Goal: Task Accomplishment & Management: Manage account settings

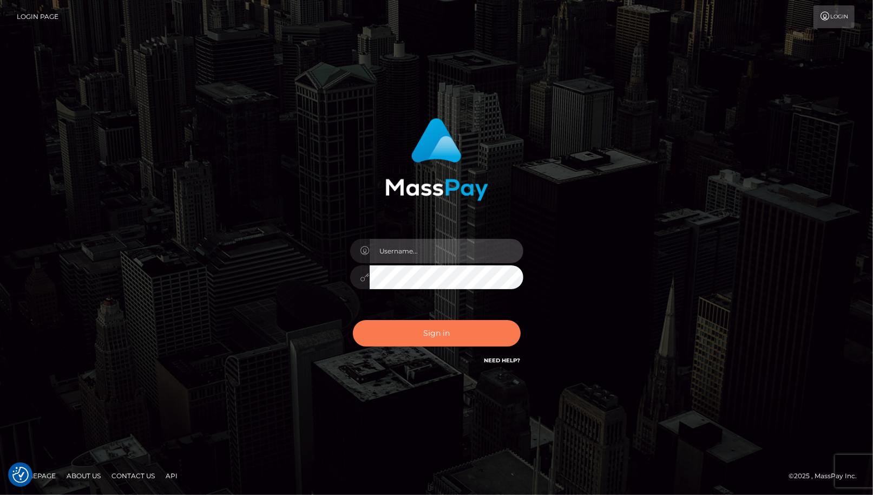
type input "cheli"
click at [404, 334] on button "Sign in" at bounding box center [437, 333] width 168 height 27
click at [433, 245] on input "text" at bounding box center [447, 251] width 154 height 24
type input "cheli"
click at [451, 253] on input "text" at bounding box center [447, 251] width 154 height 24
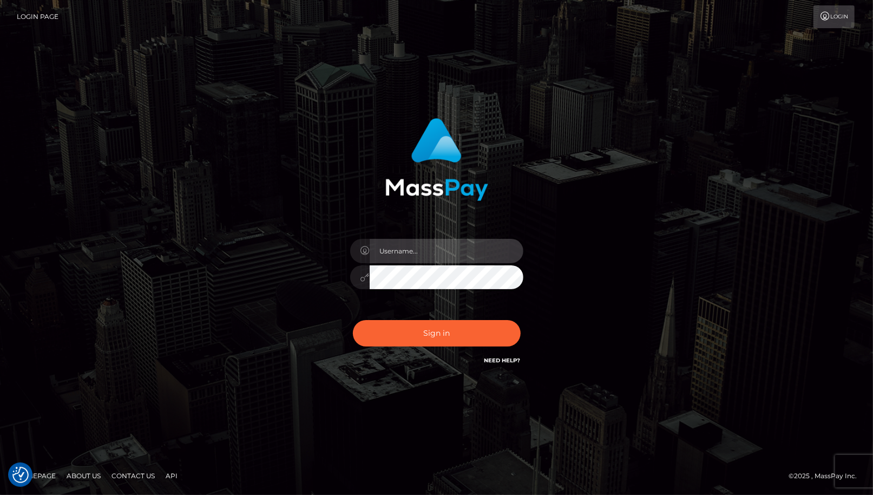
type input "cheli"
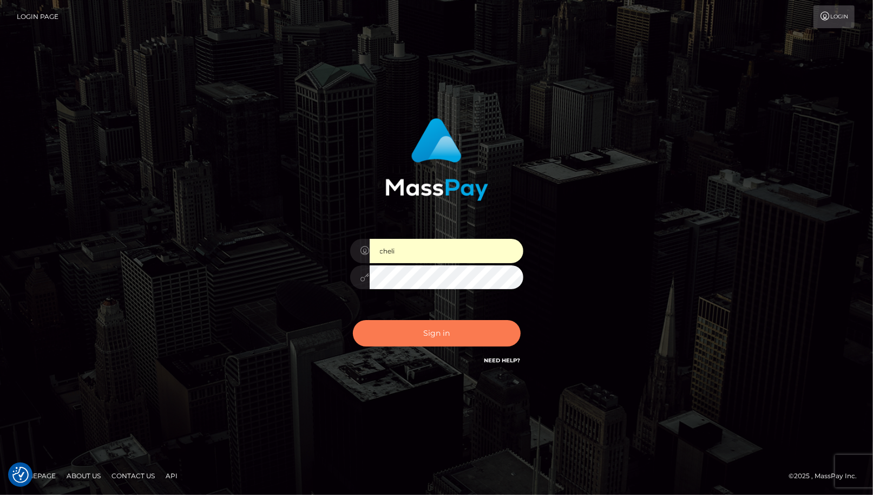
click at [465, 345] on button "Sign in" at bounding box center [437, 333] width 168 height 27
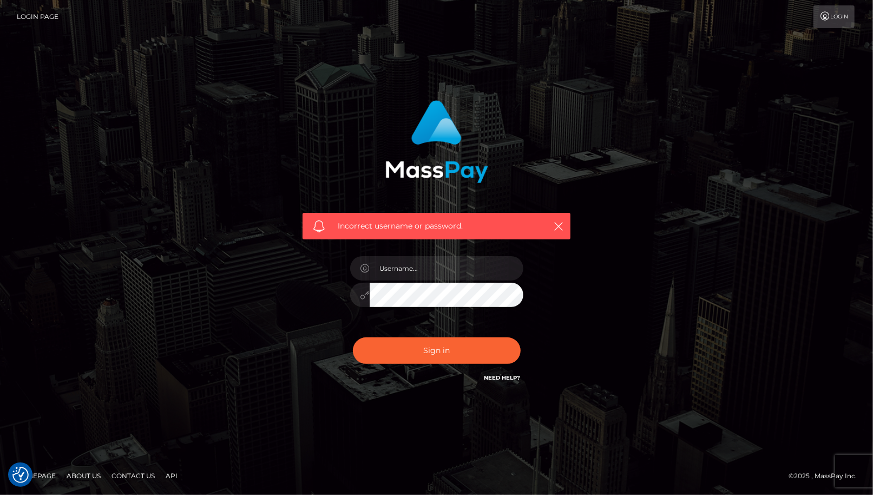
click at [394, 280] on div at bounding box center [436, 289] width 189 height 83
click at [396, 276] on input "text" at bounding box center [447, 268] width 154 height 24
type input "cheli"
click at [353, 337] on button "Sign in" at bounding box center [437, 350] width 168 height 27
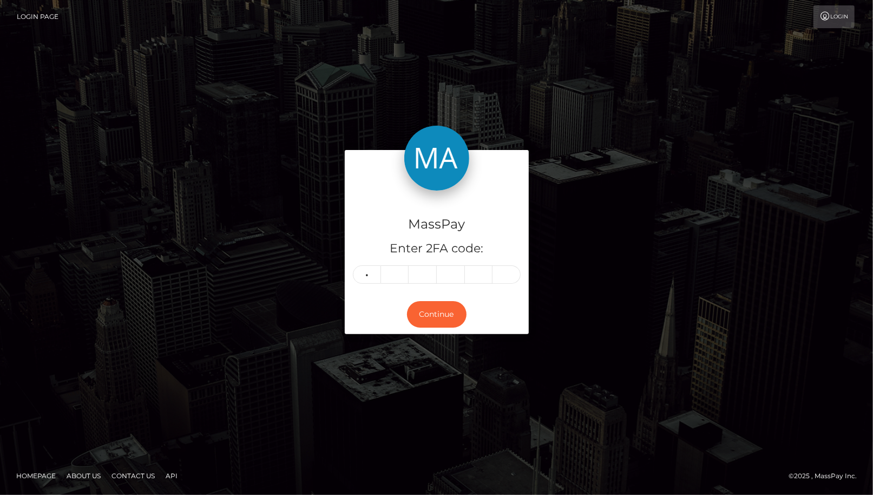
type input "6"
type input "2"
type input "5"
type input "1"
type input "0"
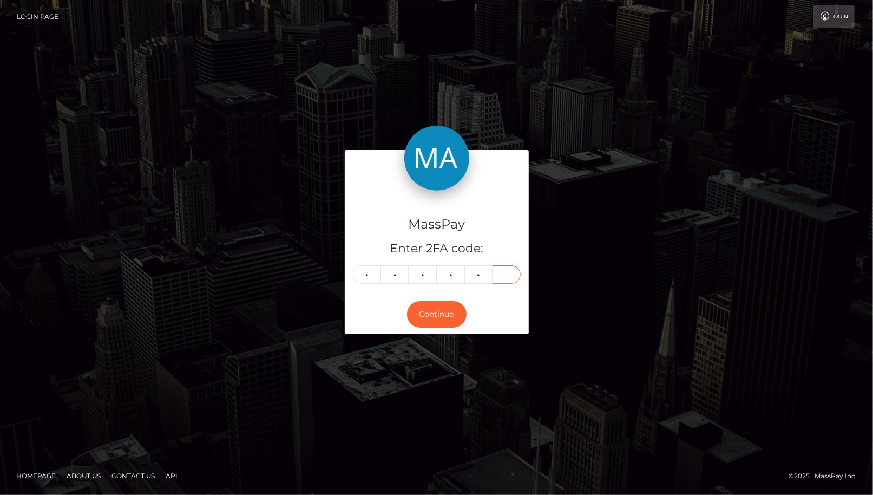
type input "3"
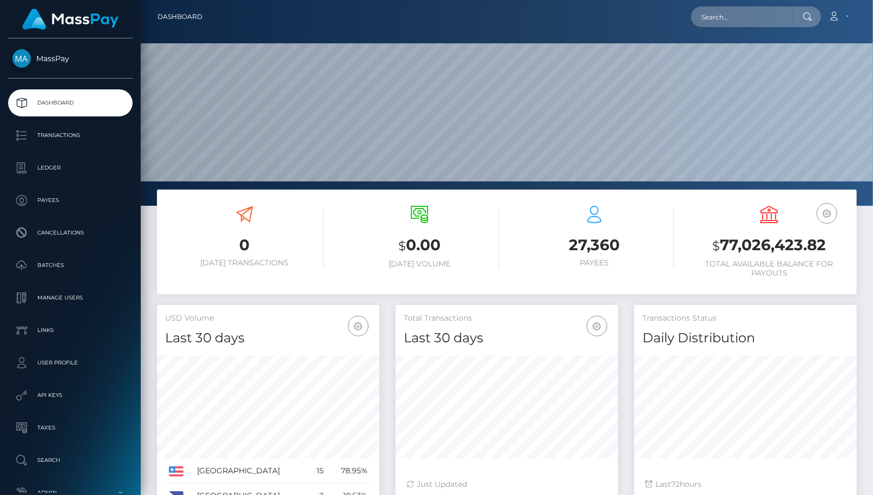
scroll to position [192, 222]
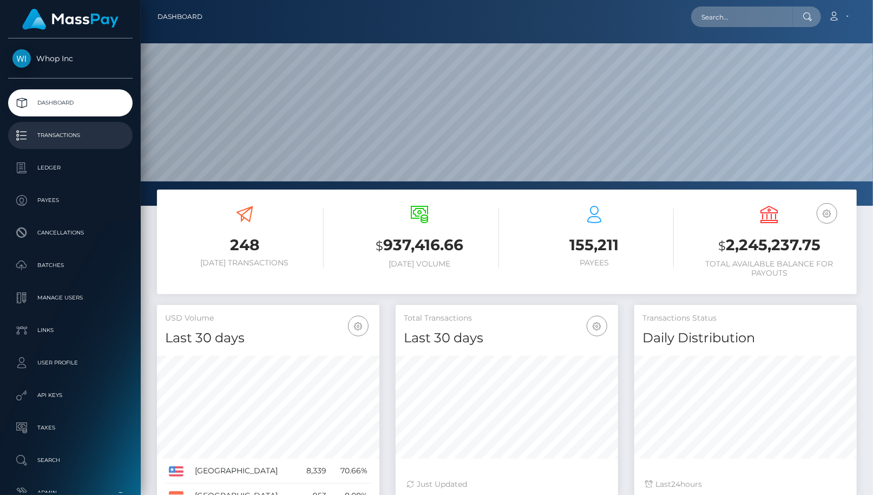
click at [76, 136] on p "Transactions" at bounding box center [70, 135] width 116 height 16
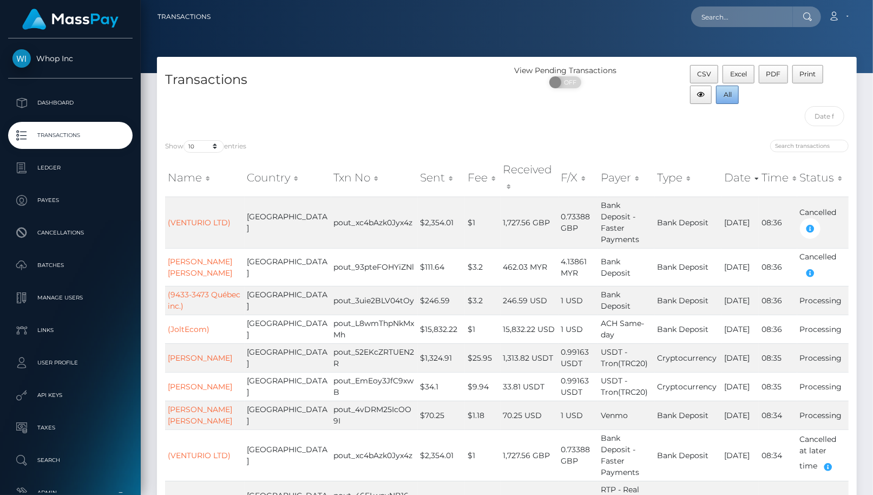
click at [724, 95] on span "All" at bounding box center [728, 94] width 8 height 8
click at [88, 102] on p "Dashboard" at bounding box center [70, 103] width 116 height 16
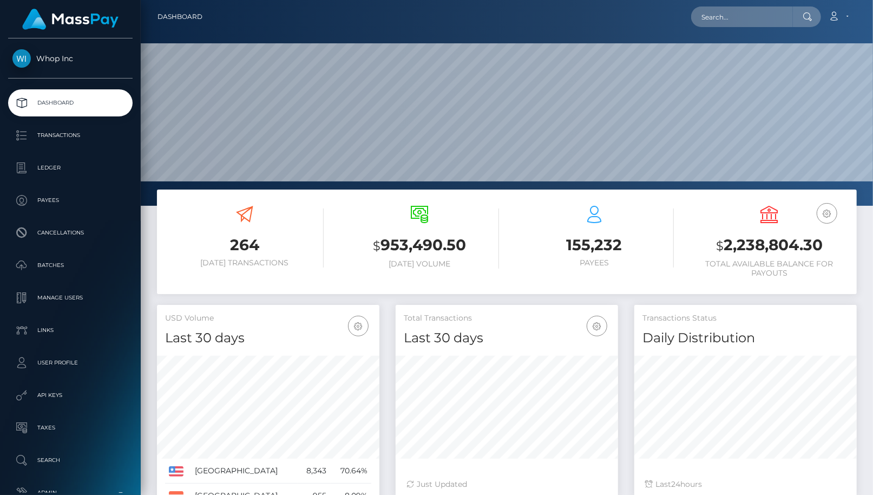
scroll to position [192, 222]
click at [69, 137] on p "Transactions" at bounding box center [70, 135] width 116 height 16
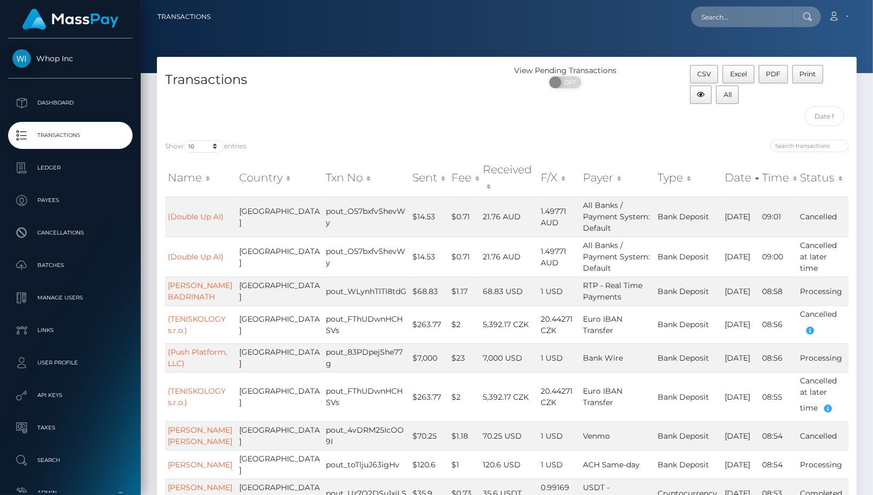
click at [410, 168] on th "Sent" at bounding box center [429, 178] width 39 height 38
click at [410, 169] on th "Sent" at bounding box center [429, 178] width 39 height 38
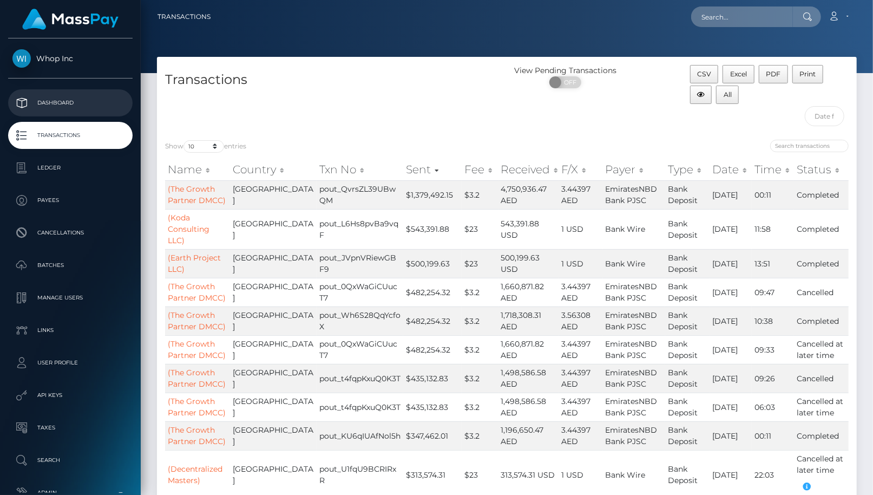
click at [48, 104] on p "Dashboard" at bounding box center [70, 103] width 116 height 16
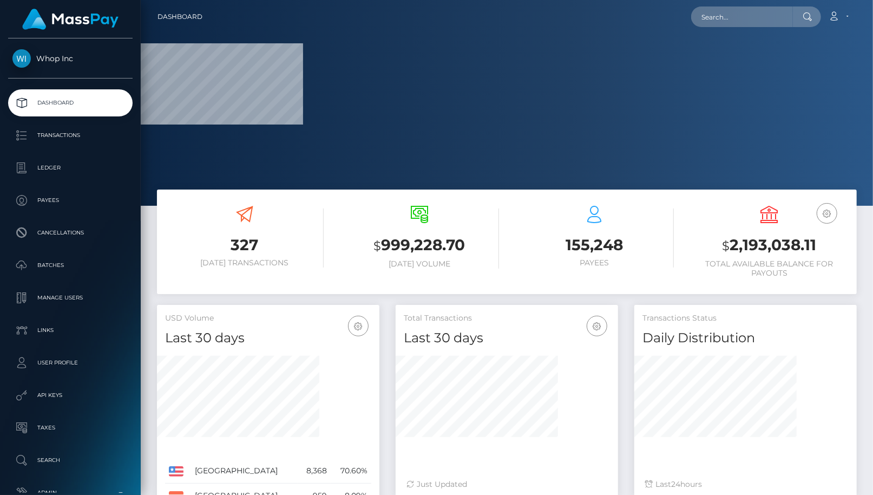
scroll to position [206, 732]
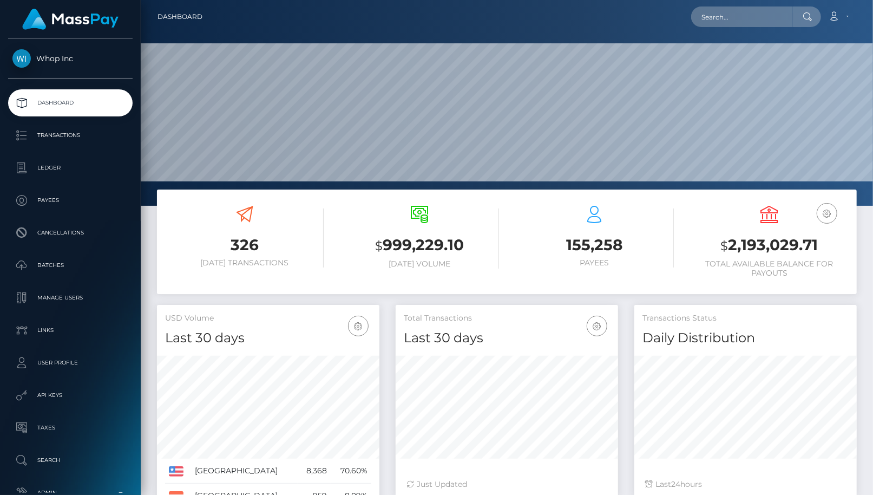
scroll to position [192, 222]
